Goal: Task Accomplishment & Management: Use online tool/utility

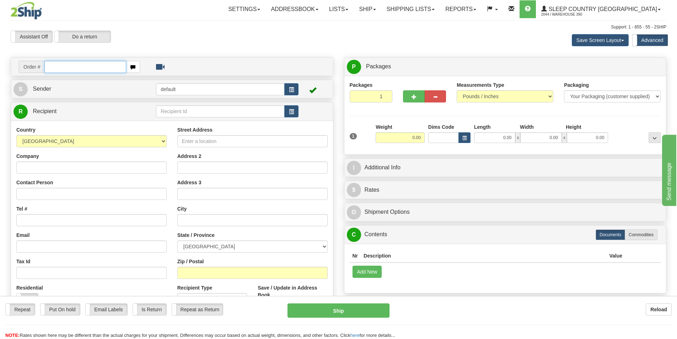
click at [71, 64] on input "text" at bounding box center [85, 67] width 82 height 12
type input "9002I147174"
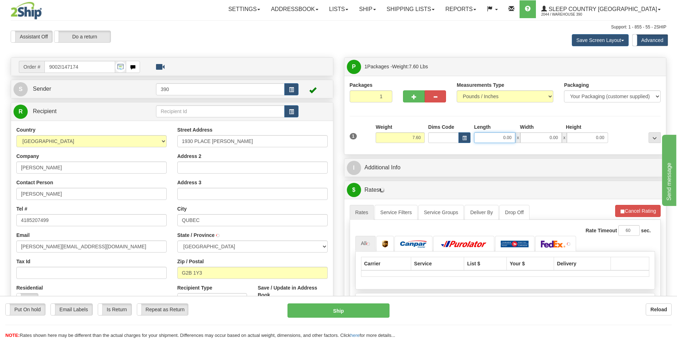
click at [504, 139] on input "0.00" at bounding box center [494, 137] width 41 height 11
type input "16.00"
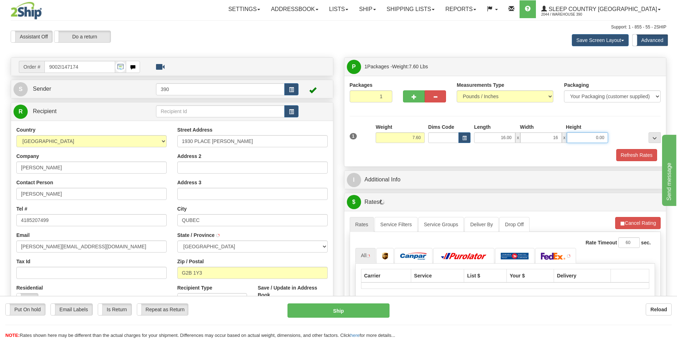
type input "16.00"
type input "4.00"
drag, startPoint x: 606, startPoint y: 133, endPoint x: 576, endPoint y: 137, distance: 29.8
click at [576, 137] on input "4.00" at bounding box center [587, 137] width 41 height 11
type input "6.00"
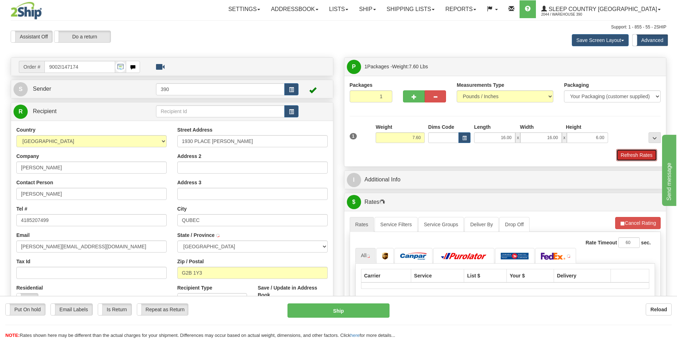
click at [618, 151] on button "Refresh Rates" at bounding box center [636, 155] width 41 height 12
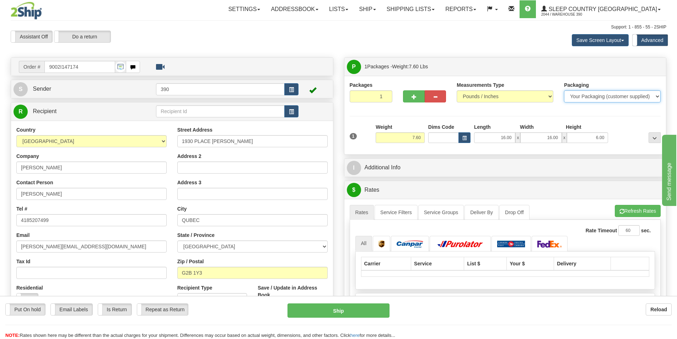
click at [642, 94] on select "Your Packaging (customer supplied) Envelope (carrier supplied) Pack (carrier su…" at bounding box center [612, 96] width 97 height 12
click at [564, 90] on select "Your Packaging (customer supplied) Envelope (carrier supplied) Pack (carrier su…" at bounding box center [612, 96] width 97 height 12
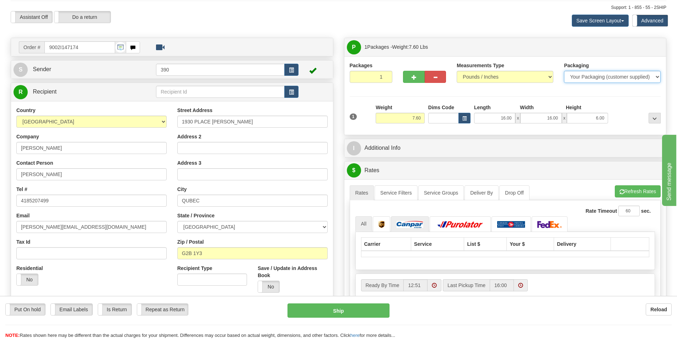
scroll to position [36, 0]
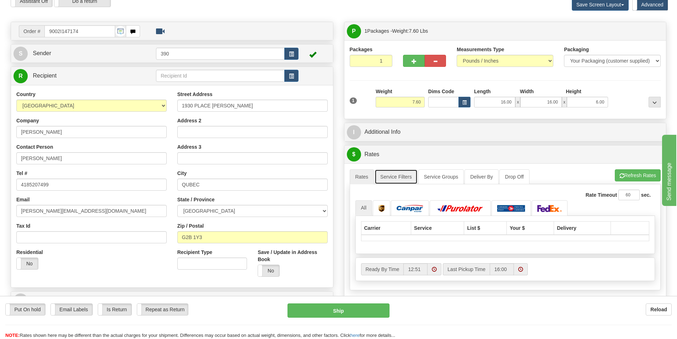
click at [403, 181] on link "Service Filters" at bounding box center [396, 176] width 43 height 15
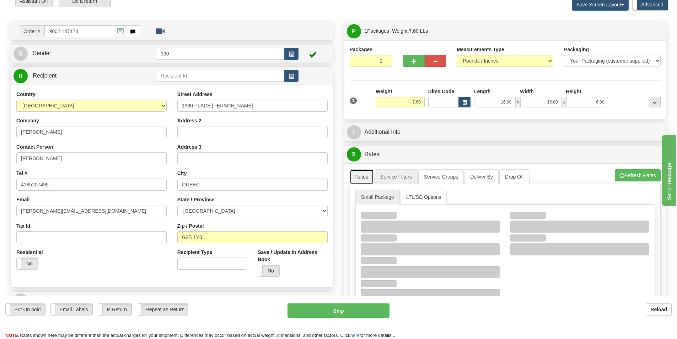
click at [367, 178] on link "Rates" at bounding box center [362, 176] width 25 height 15
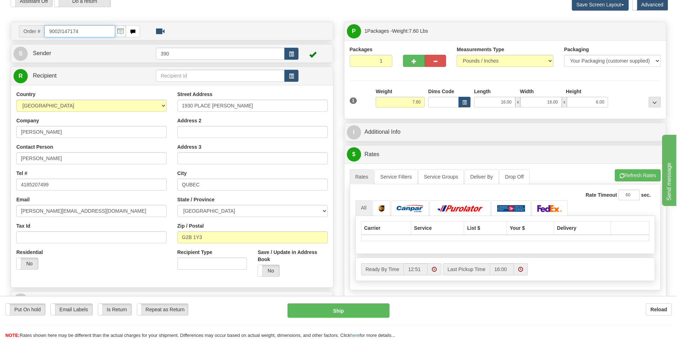
drag, startPoint x: 99, startPoint y: 31, endPoint x: 10, endPoint y: 29, distance: 89.6
click at [10, 29] on div "Order # 9002I147174 S" at bounding box center [171, 179] width 333 height 314
type input "9002I150606"
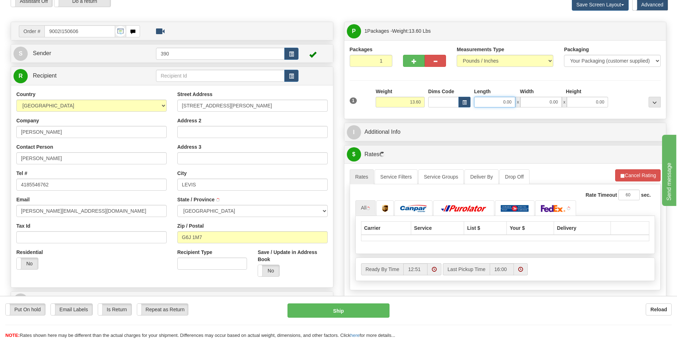
click at [497, 100] on input "0.00" at bounding box center [494, 102] width 41 height 11
type input "16.00"
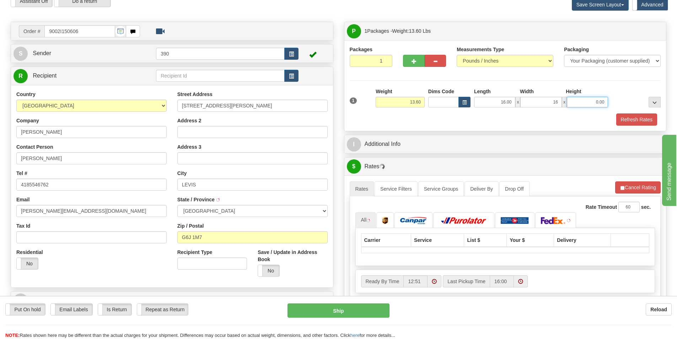
type input "16.00"
type input "5.00"
click at [645, 113] on div "Packaging Your Packaging (customer supplied) Envelope (carrier supplied) Pack (…" at bounding box center [518, 113] width 289 height 0
click at [640, 115] on button "Refresh Rates" at bounding box center [636, 119] width 41 height 12
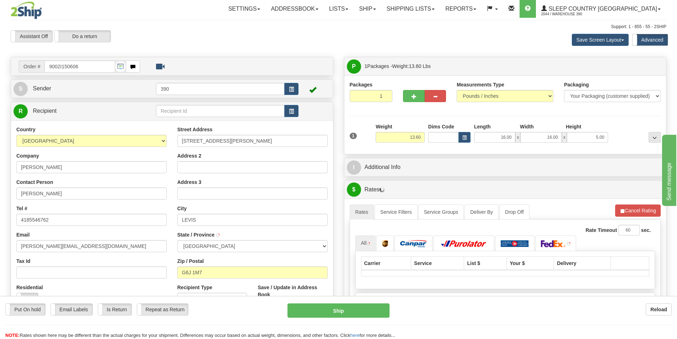
scroll to position [0, 0]
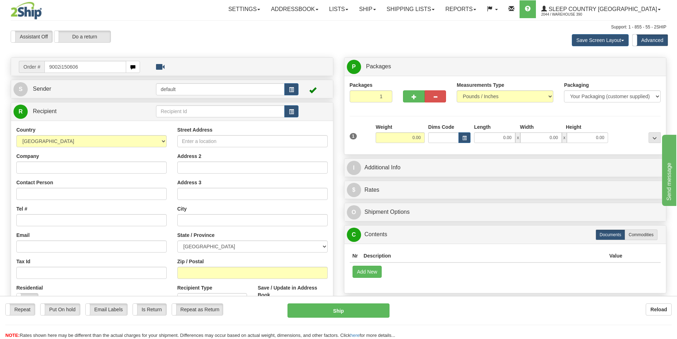
type input "9002i150606"
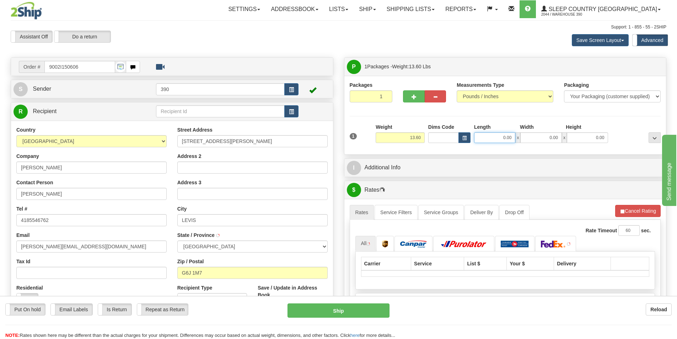
click at [505, 140] on input "0.00" at bounding box center [494, 137] width 41 height 11
type input "16.00"
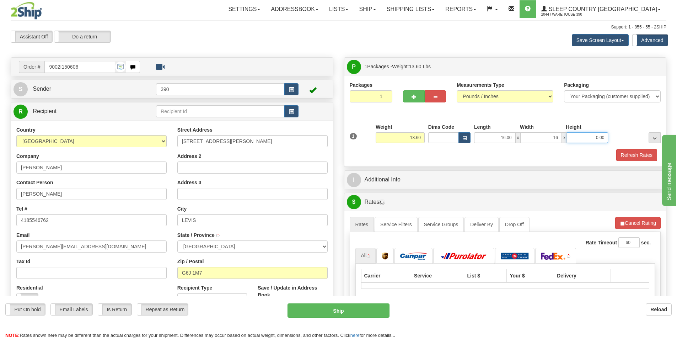
type input "16.00"
type input "6.00"
click at [639, 160] on button "Refresh Rates" at bounding box center [636, 155] width 41 height 12
